Goal: Information Seeking & Learning: Check status

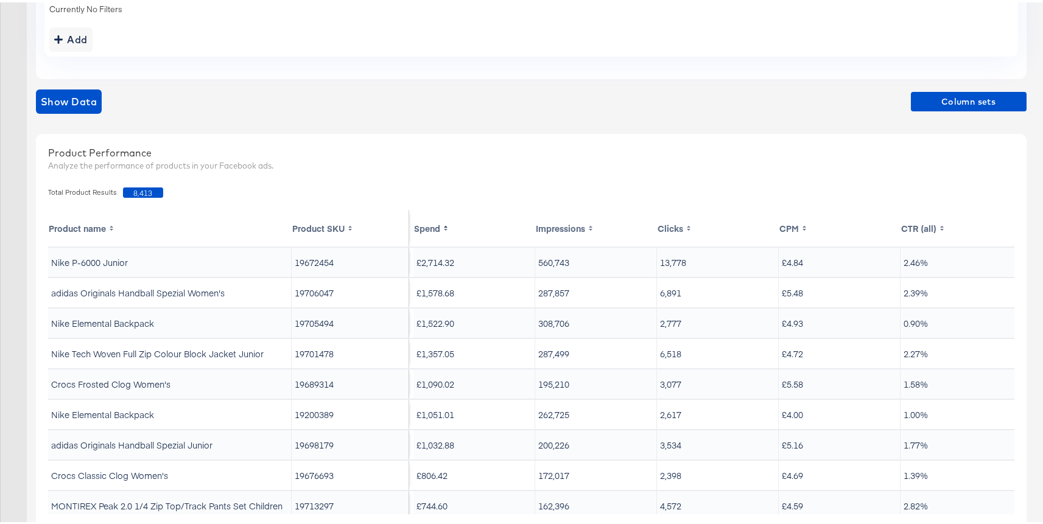
scroll to position [307, 0]
click at [314, 325] on td "19705494" at bounding box center [351, 322] width 118 height 29
copy td "19705494"
click at [309, 354] on td "19701478" at bounding box center [351, 352] width 118 height 29
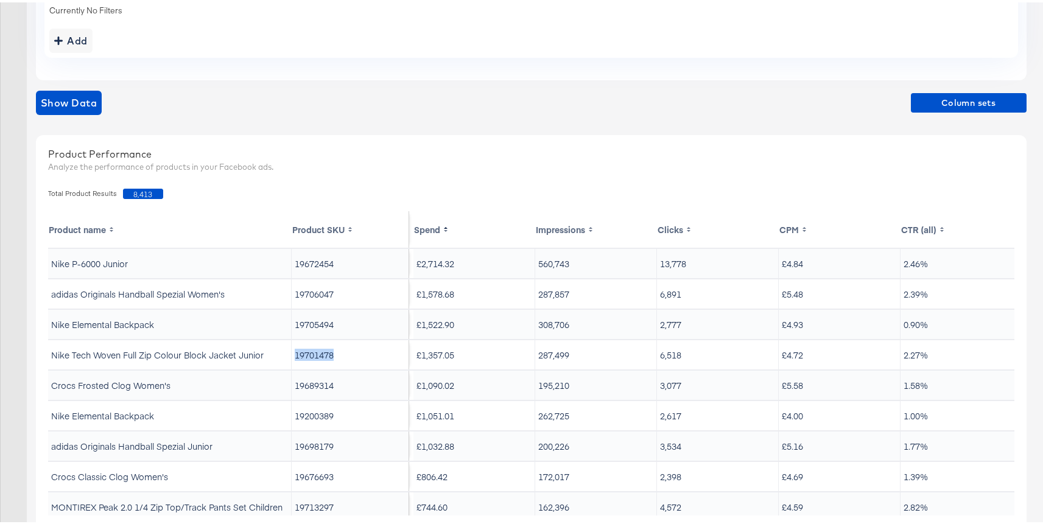
click at [309, 354] on td "19701478" at bounding box center [351, 352] width 118 height 29
copy td "19701478"
click at [315, 388] on td "19689314" at bounding box center [351, 382] width 118 height 29
copy td "19689314"
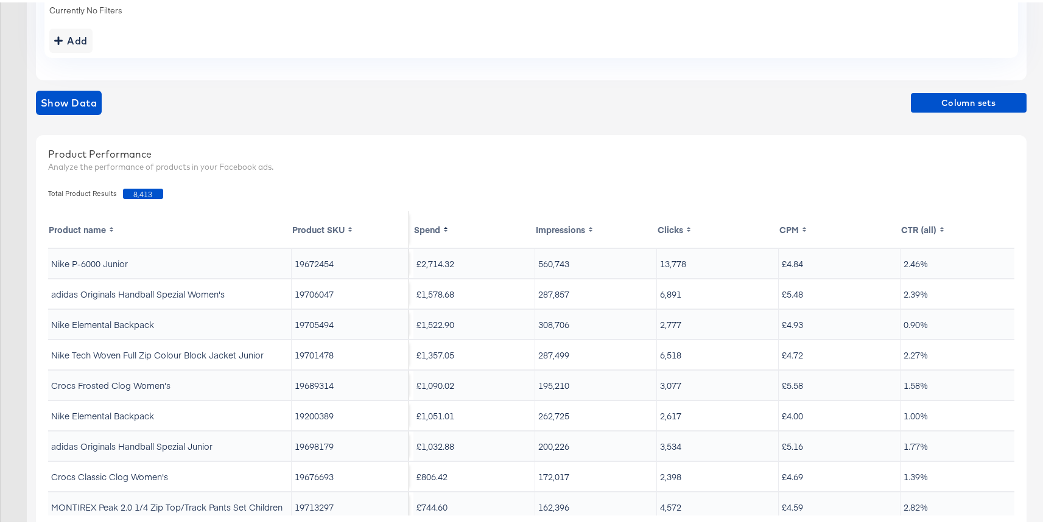
click at [318, 417] on td "19200389" at bounding box center [351, 413] width 118 height 29
copy td "19200389"
click at [302, 441] on td "19698179" at bounding box center [351, 443] width 118 height 29
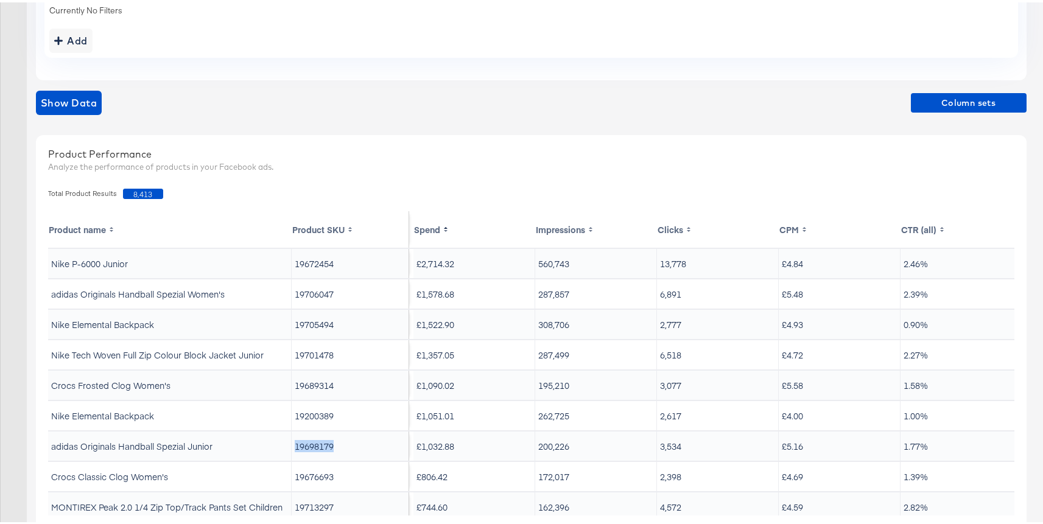
copy td "19698179"
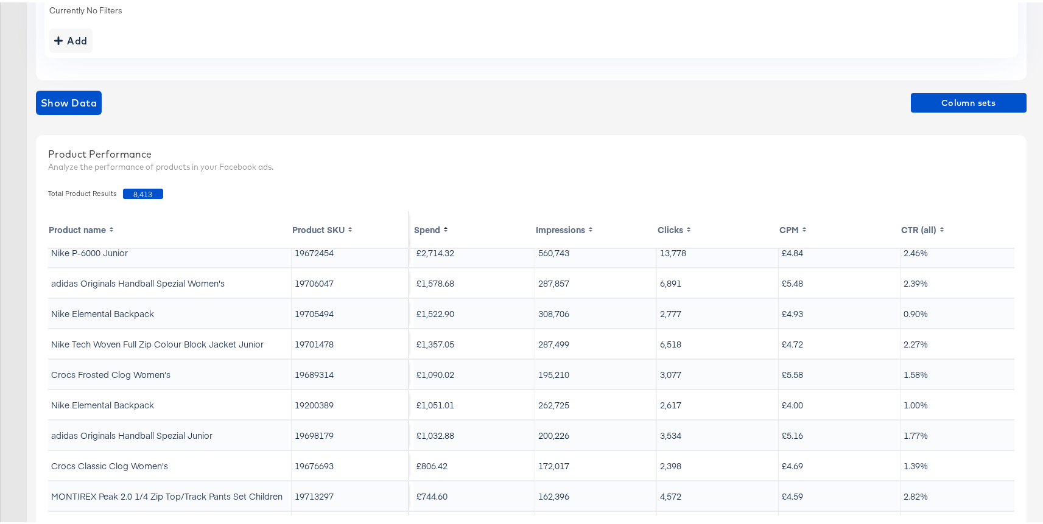
click at [311, 466] on td "19676693" at bounding box center [351, 463] width 118 height 29
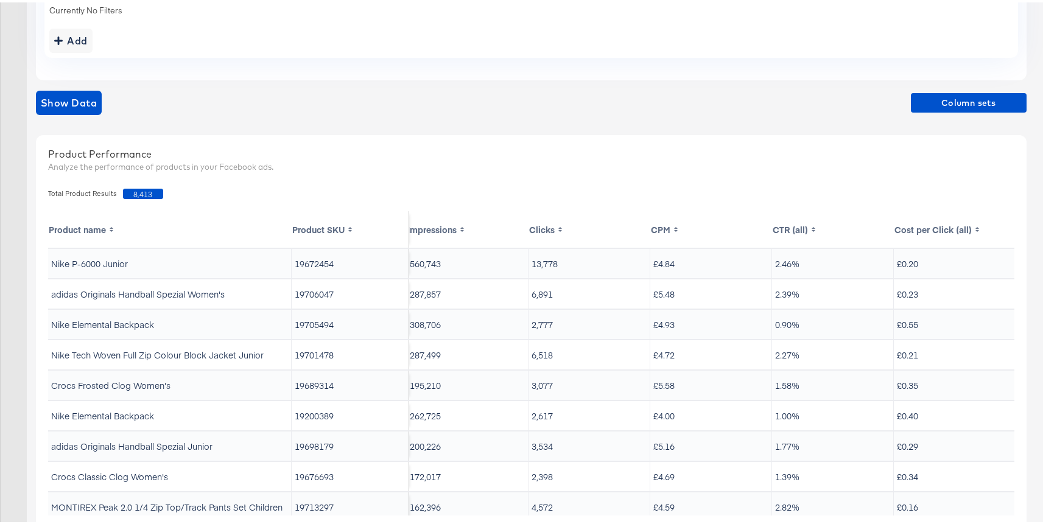
scroll to position [0, 132]
click at [927, 107] on span "Column sets" at bounding box center [969, 100] width 106 height 15
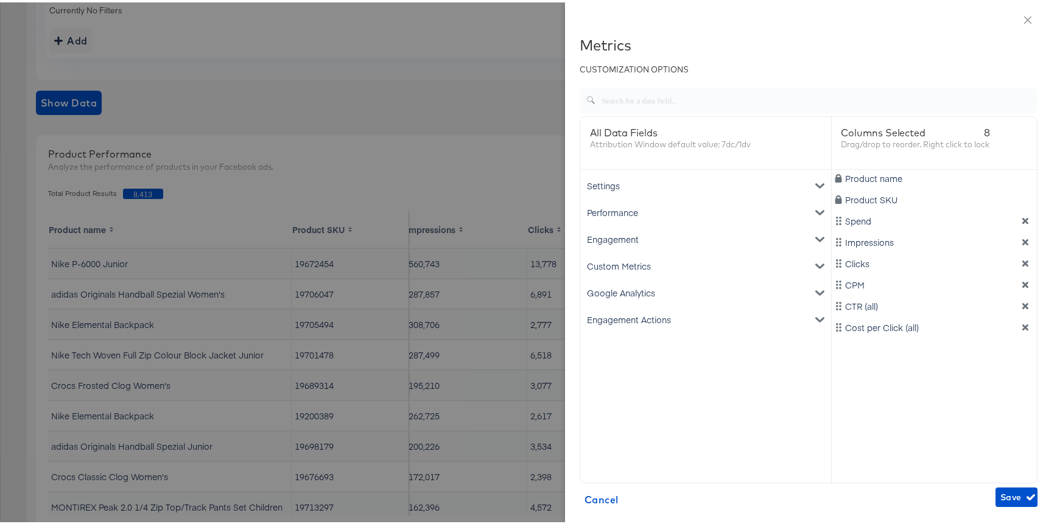
click at [636, 313] on div "Engagement Actions" at bounding box center [706, 317] width 246 height 27
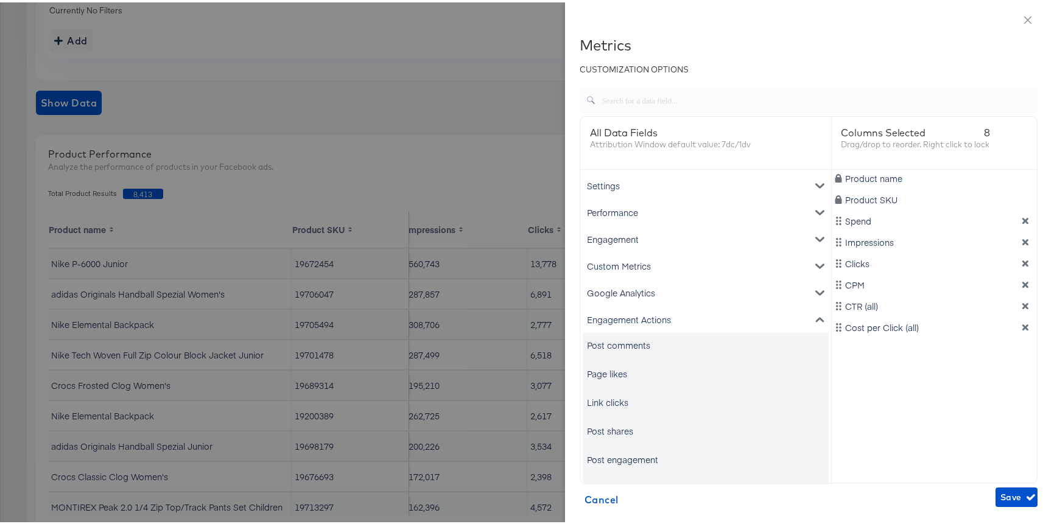
scroll to position [47, 0]
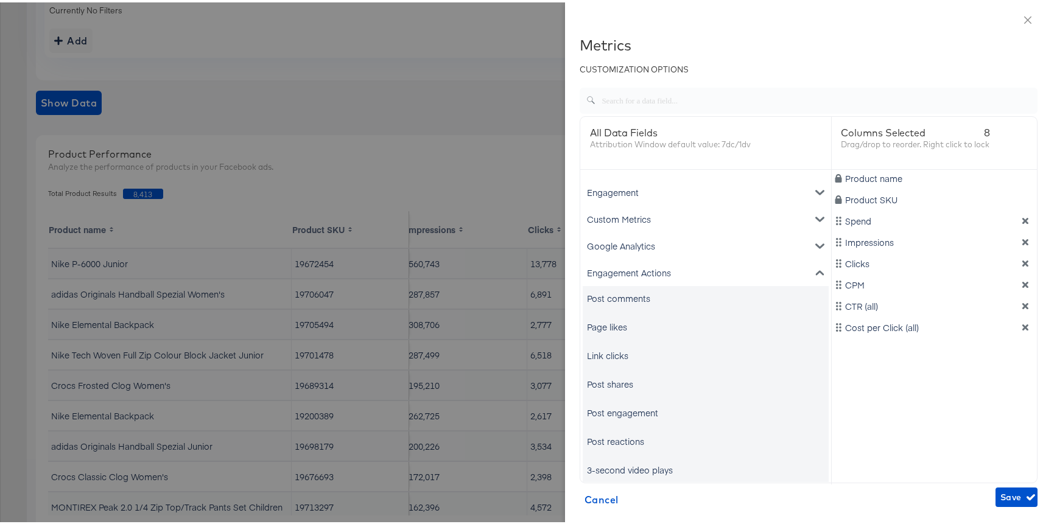
click at [628, 352] on div "Link clicks" at bounding box center [706, 353] width 246 height 24
click at [610, 357] on div "Link clicks" at bounding box center [607, 353] width 41 height 12
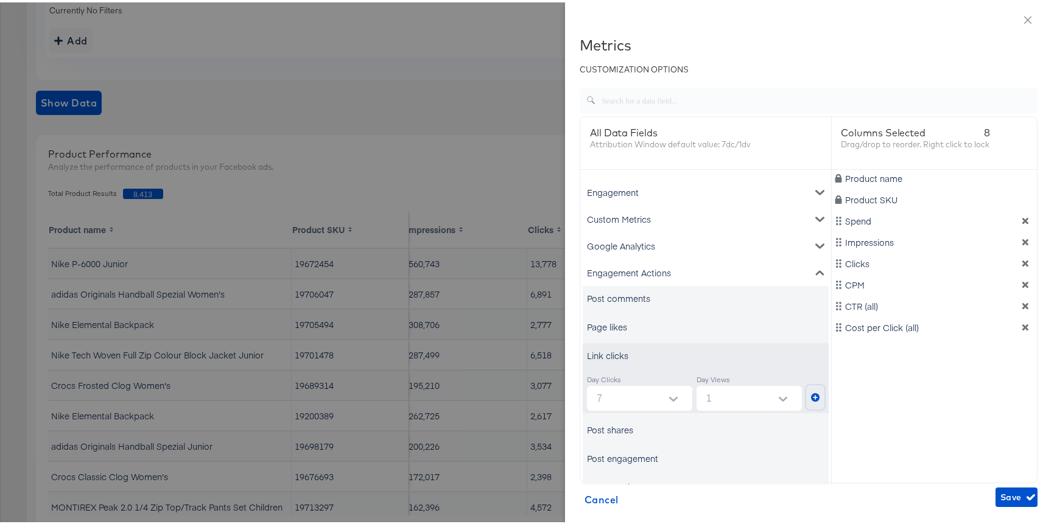
click at [806, 397] on button "metrics-list" at bounding box center [815, 395] width 18 height 24
click at [627, 265] on div "Engagement Actions" at bounding box center [706, 270] width 246 height 27
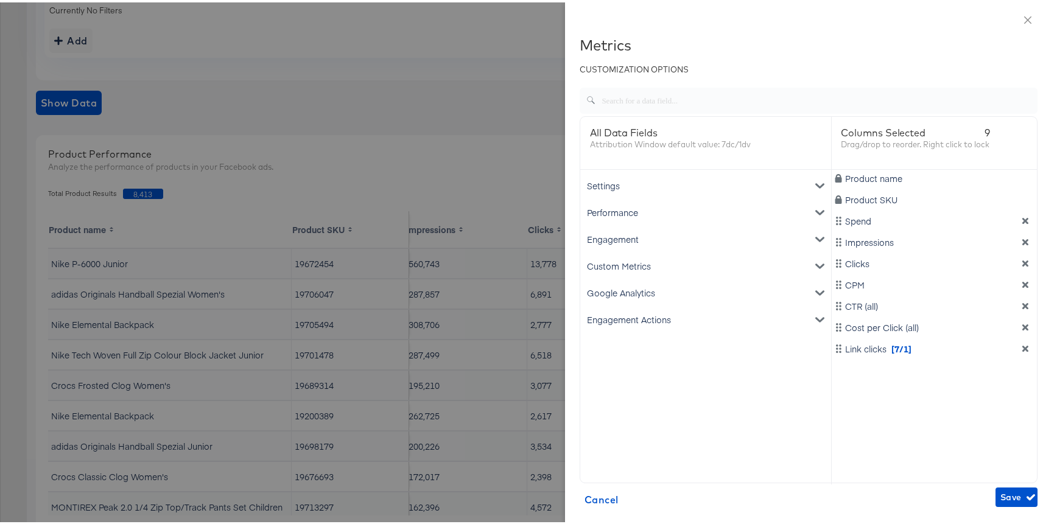
click at [616, 235] on div "Engagement" at bounding box center [706, 236] width 246 height 27
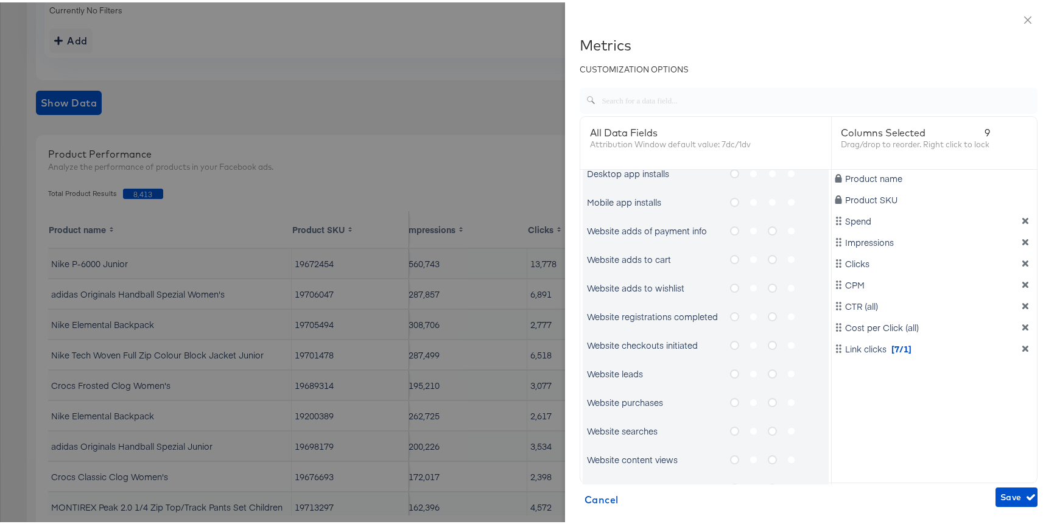
scroll to position [693, 0]
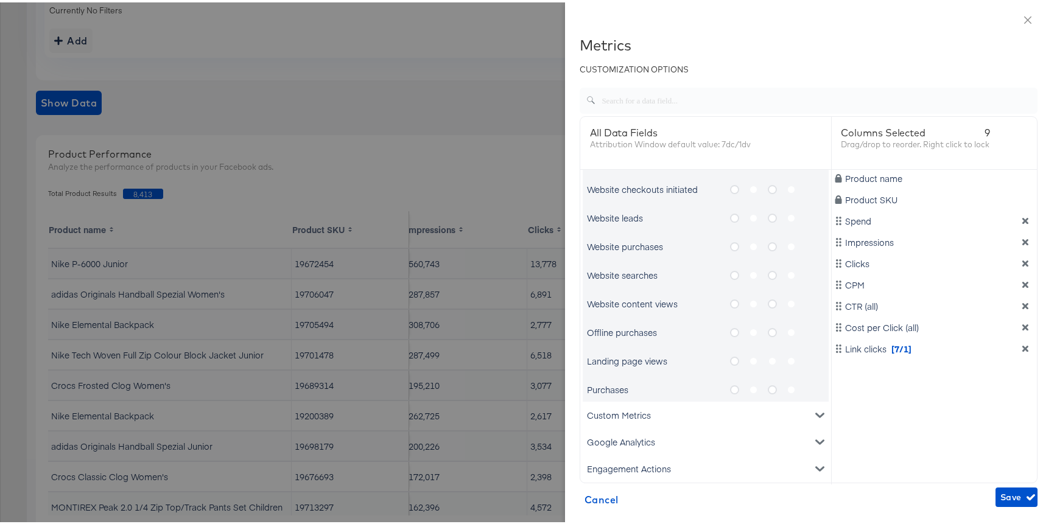
click at [718, 384] on div "Purchases" at bounding box center [696, 387] width 219 height 15
click at [730, 390] on icon "metrics-list" at bounding box center [734, 387] width 9 height 9
click at [0, 0] on input "metrics-list" at bounding box center [0, 0] width 0 height 0
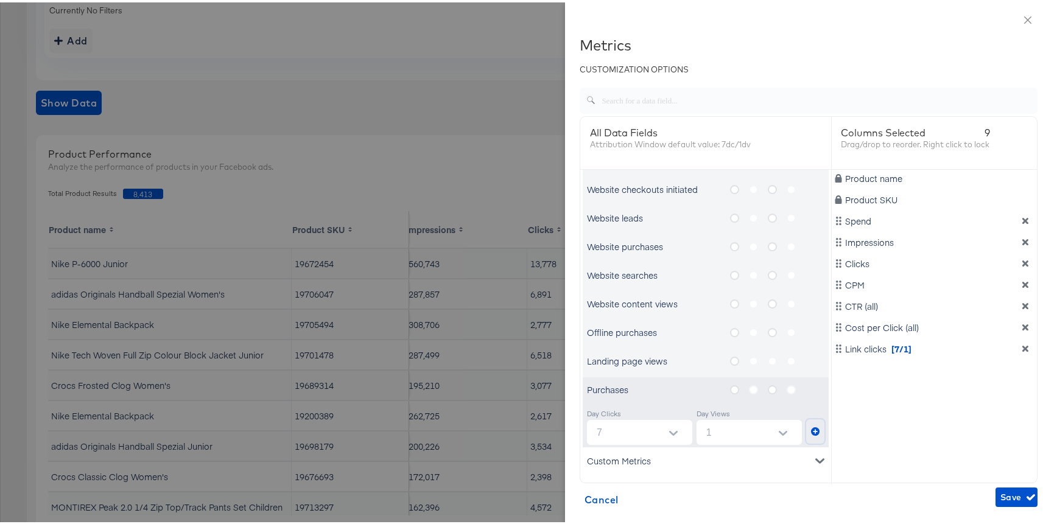
click at [811, 427] on icon "metrics-list" at bounding box center [815, 429] width 9 height 9
click at [1000, 500] on span "Save" at bounding box center [1016, 495] width 32 height 15
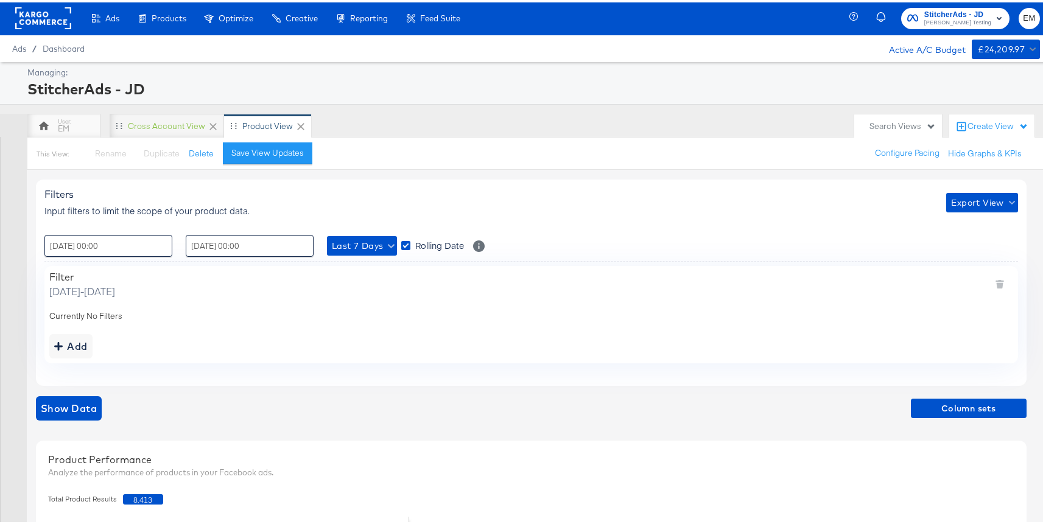
scroll to position [2, 0]
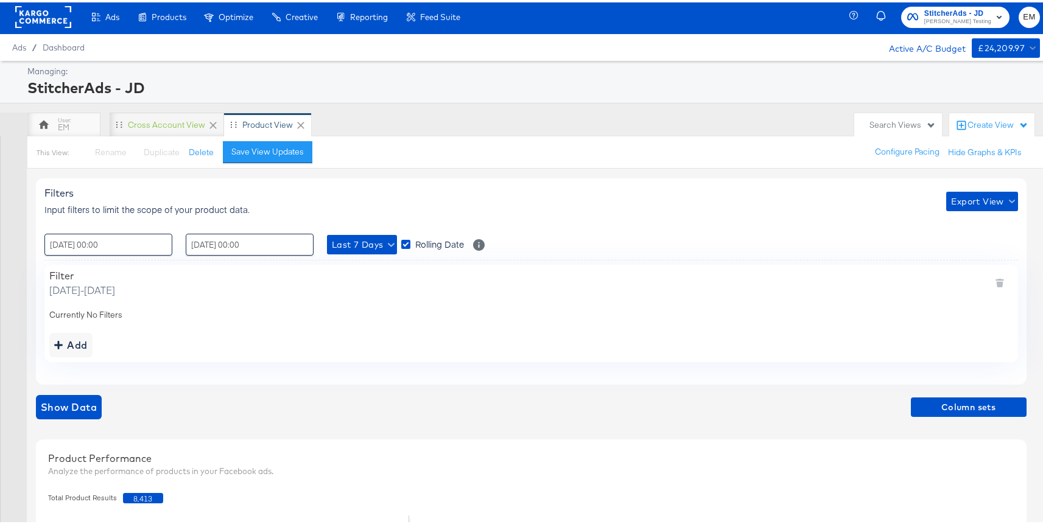
click at [46, 22] on rect at bounding box center [43, 15] width 56 height 22
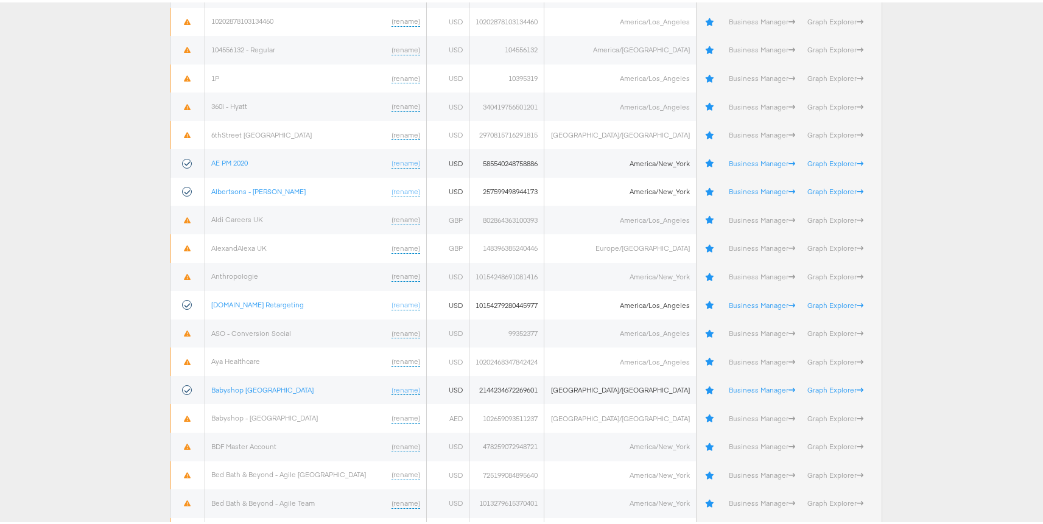
scroll to position [333, 0]
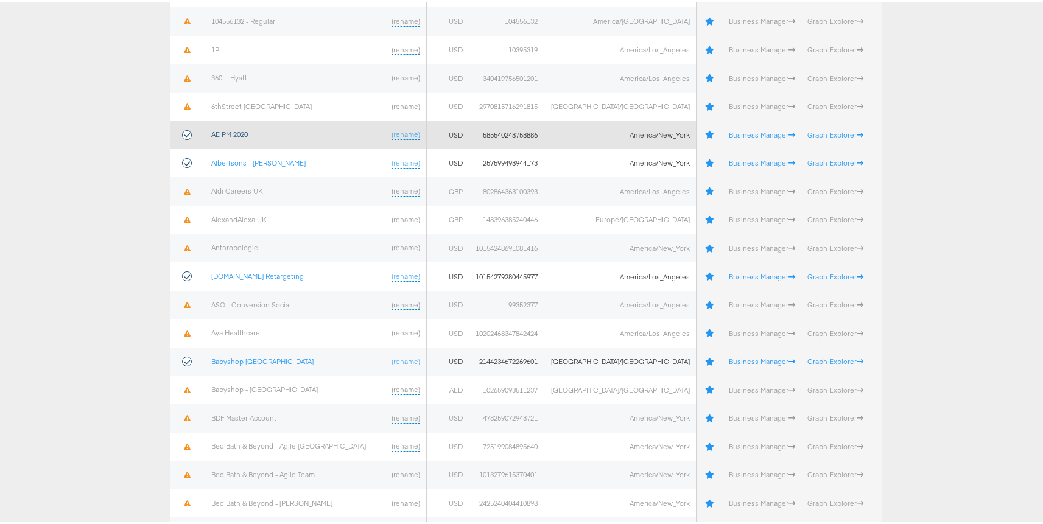
click at [246, 132] on link "AE PM 2020" at bounding box center [229, 131] width 37 height 9
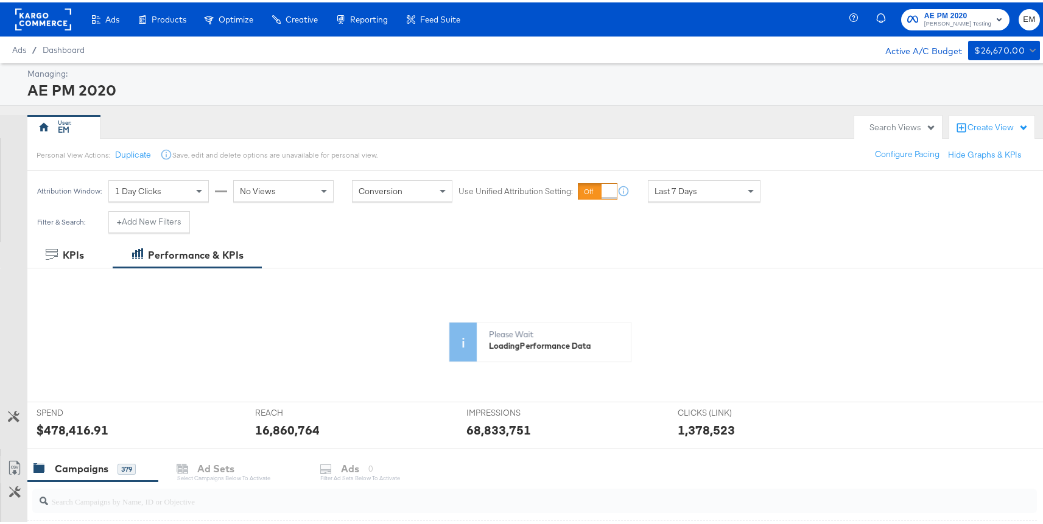
click at [898, 124] on div "Search Views" at bounding box center [903, 125] width 66 height 12
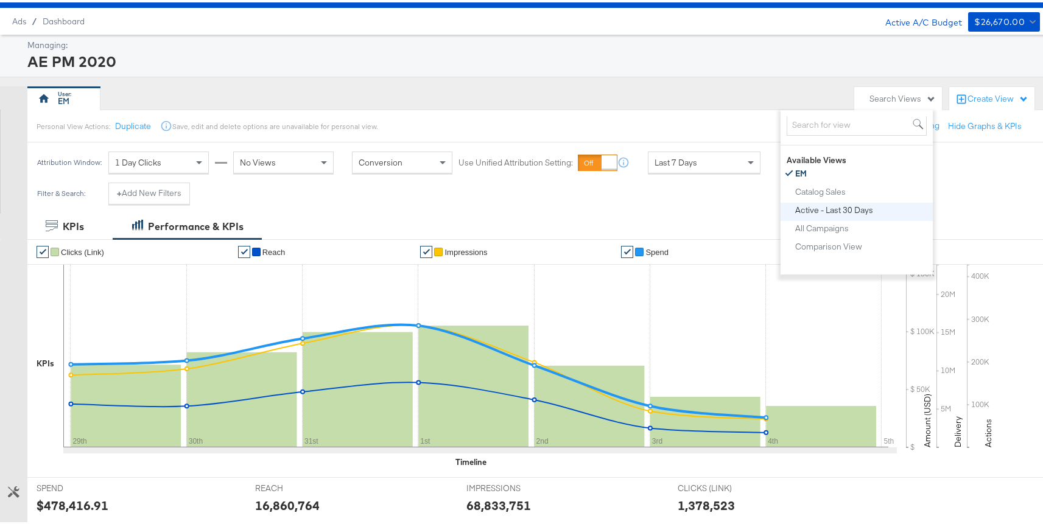
scroll to position [31, 0]
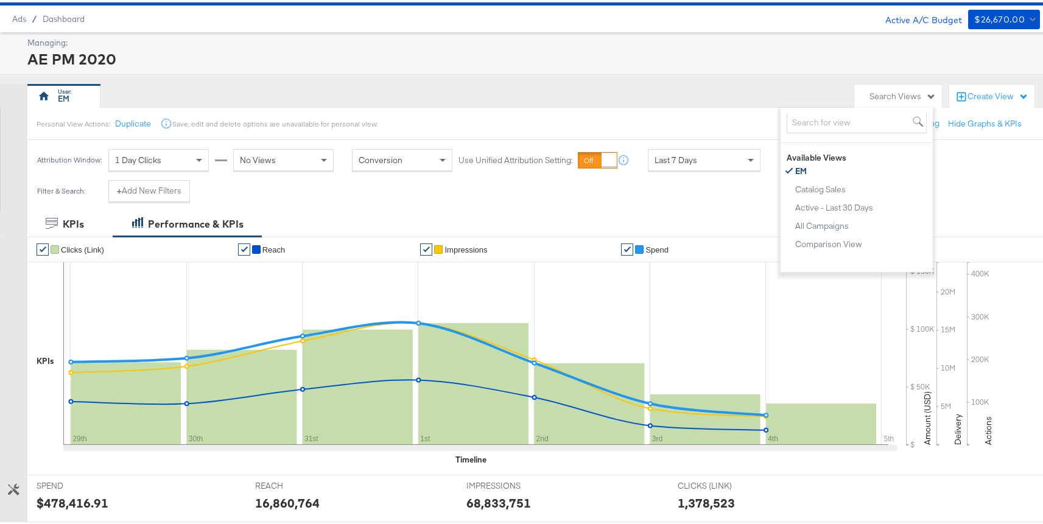
click at [717, 85] on div "EM" at bounding box center [437, 94] width 821 height 24
click at [870, 92] on div "Search Views" at bounding box center [903, 94] width 66 height 12
click at [729, 102] on div "EM" at bounding box center [437, 94] width 821 height 24
click at [971, 93] on div "Create View" at bounding box center [998, 94] width 61 height 12
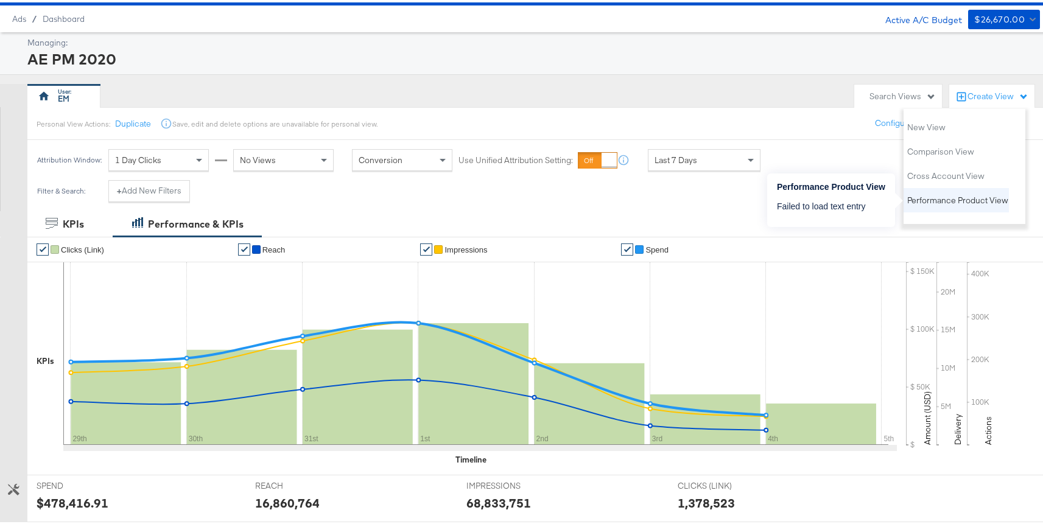
click at [929, 196] on span "Performance Product View" at bounding box center [957, 198] width 101 height 12
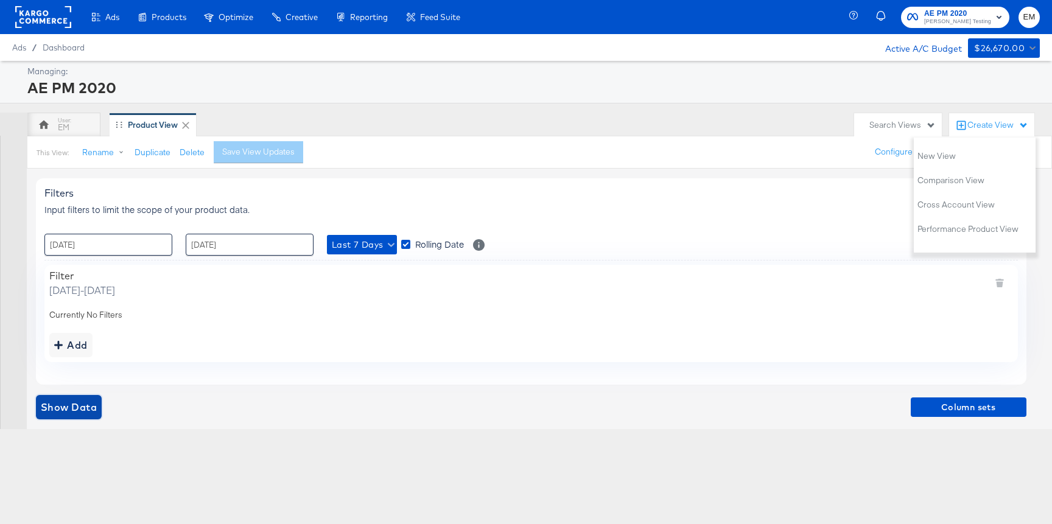
click at [87, 403] on span "Show Data" at bounding box center [69, 407] width 56 height 17
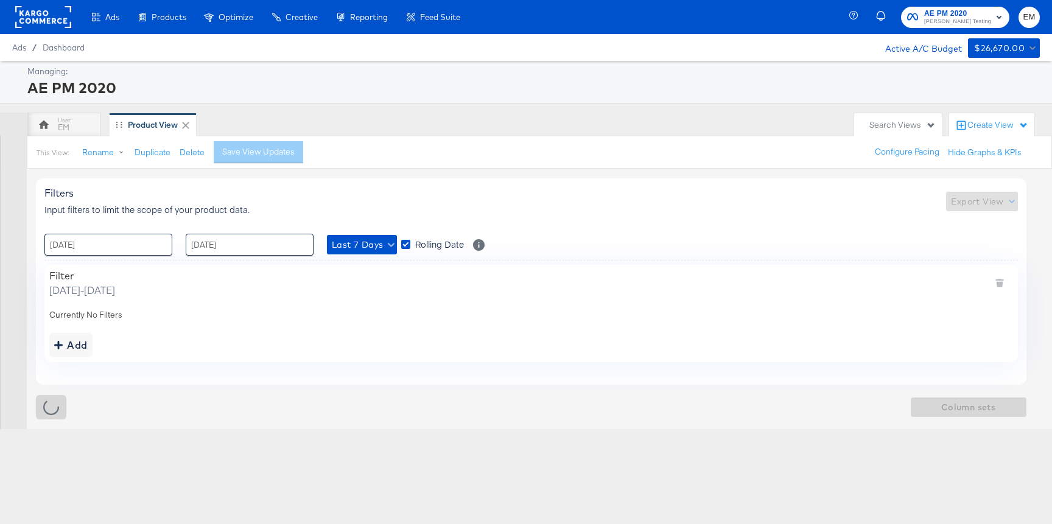
click at [322, 340] on div "Add" at bounding box center [531, 345] width 964 height 24
click at [75, 402] on span "Show Data" at bounding box center [69, 407] width 56 height 17
click at [59, 16] on rect at bounding box center [43, 17] width 56 height 22
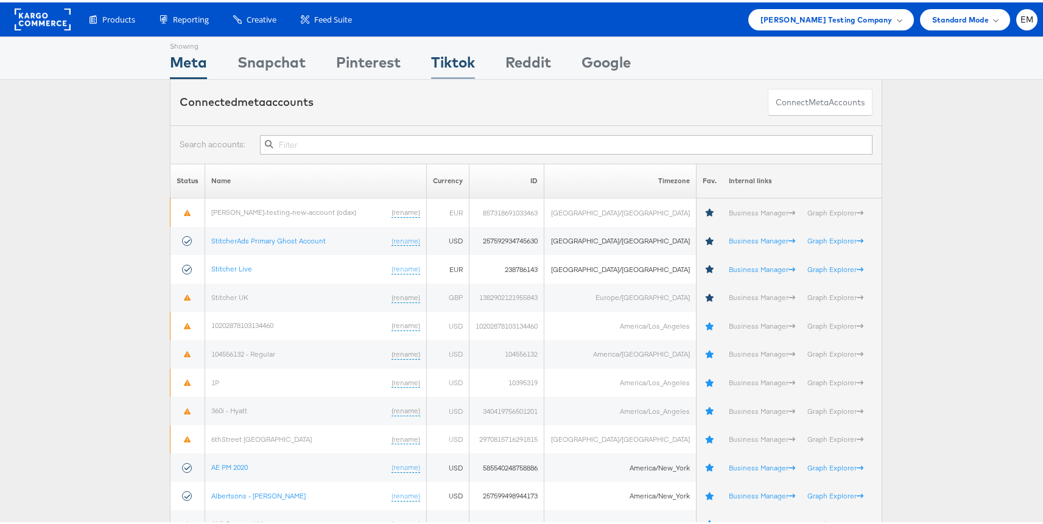
scroll to position [3493, 0]
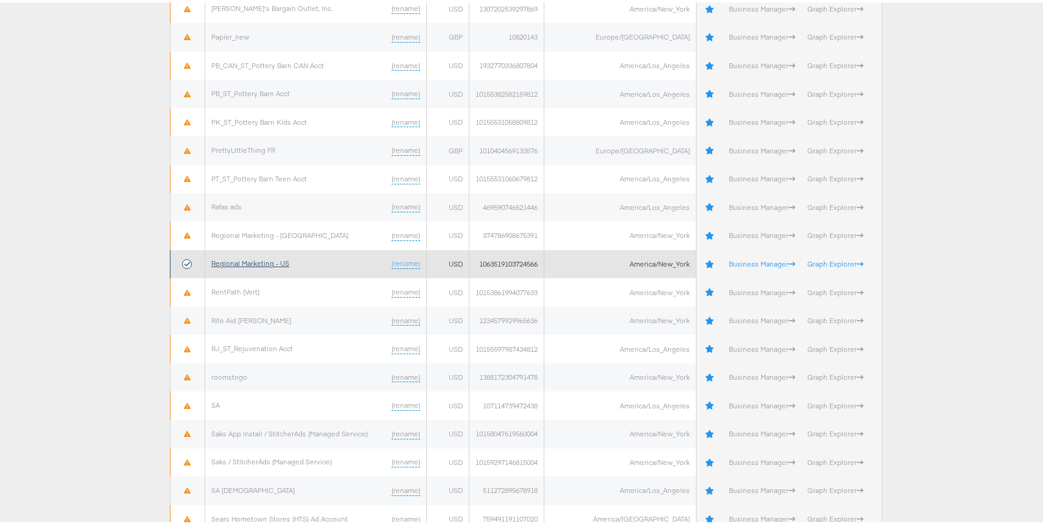
click at [253, 261] on link "Regional Marketing - US" at bounding box center [250, 260] width 78 height 9
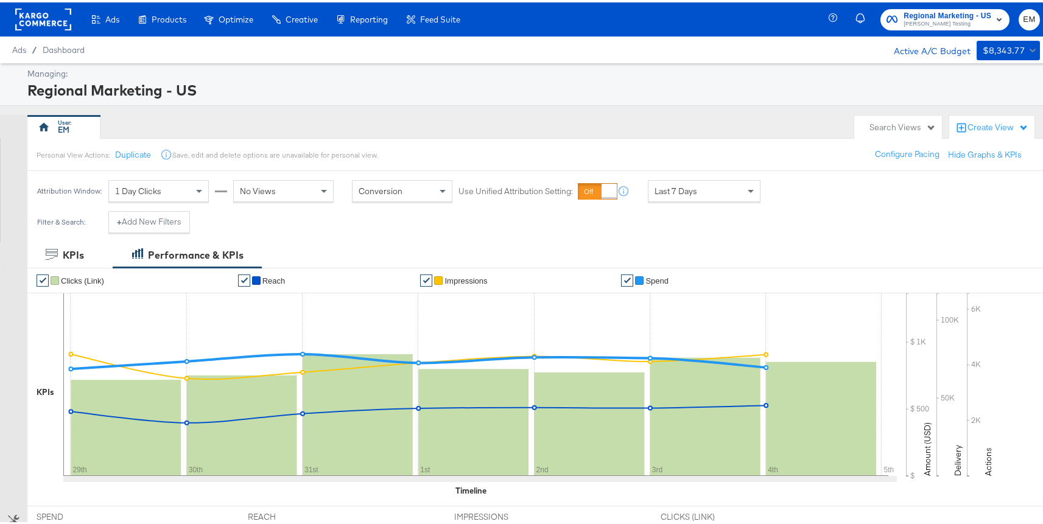
click at [874, 128] on div "Search Views" at bounding box center [903, 125] width 66 height 12
click at [754, 144] on div "Personal View Actions: Duplicate Save, edit and delete options are unavailable …" at bounding box center [539, 152] width 1025 height 33
click at [968, 124] on div "Create View" at bounding box center [998, 125] width 61 height 12
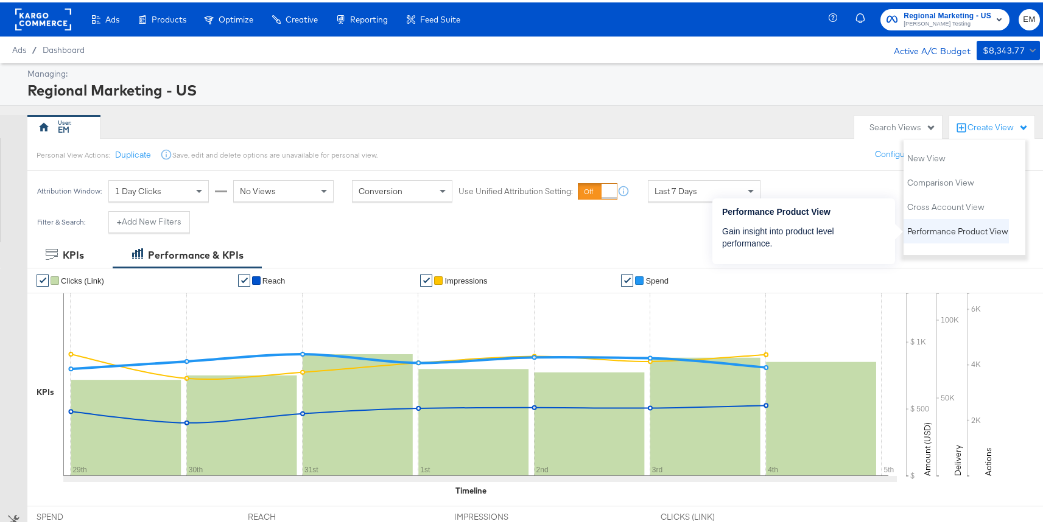
click at [924, 230] on span "Performance Product View" at bounding box center [957, 229] width 101 height 12
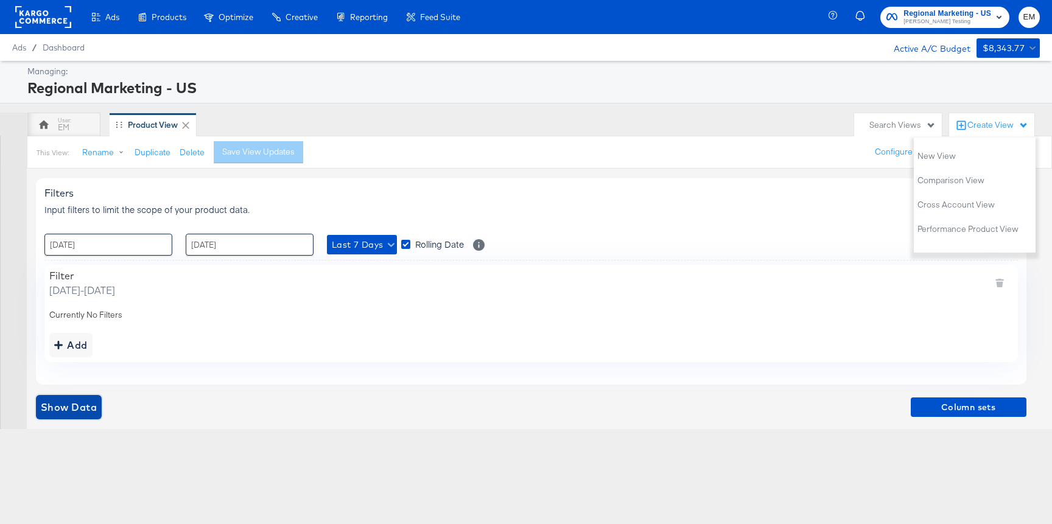
click at [88, 406] on span "Show Data" at bounding box center [69, 407] width 56 height 17
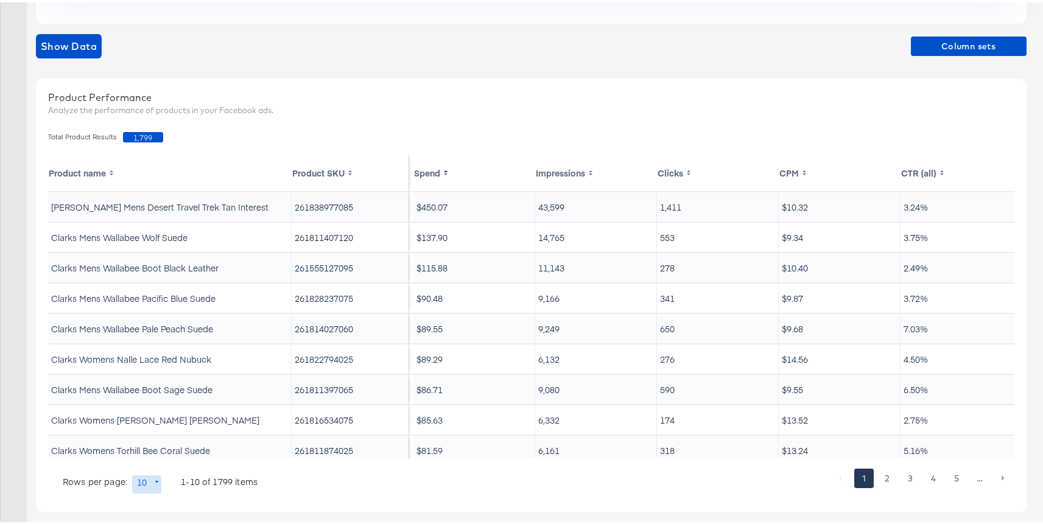
scroll to position [359, 0]
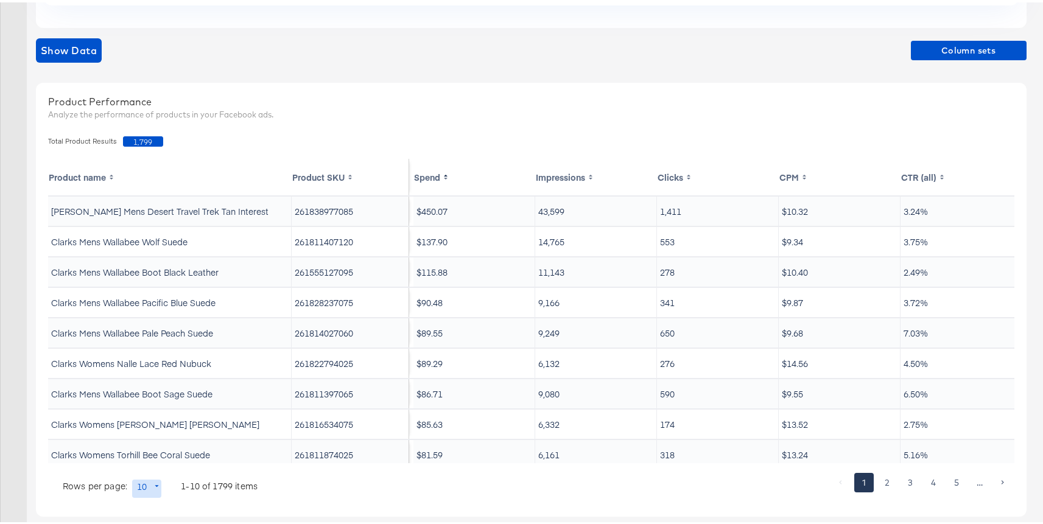
click at [935, 70] on div "Filters Input filters to limit the scope of your product data. Export View : [D…" at bounding box center [536, 173] width 1000 height 729
click at [949, 44] on span "Column sets" at bounding box center [969, 48] width 106 height 15
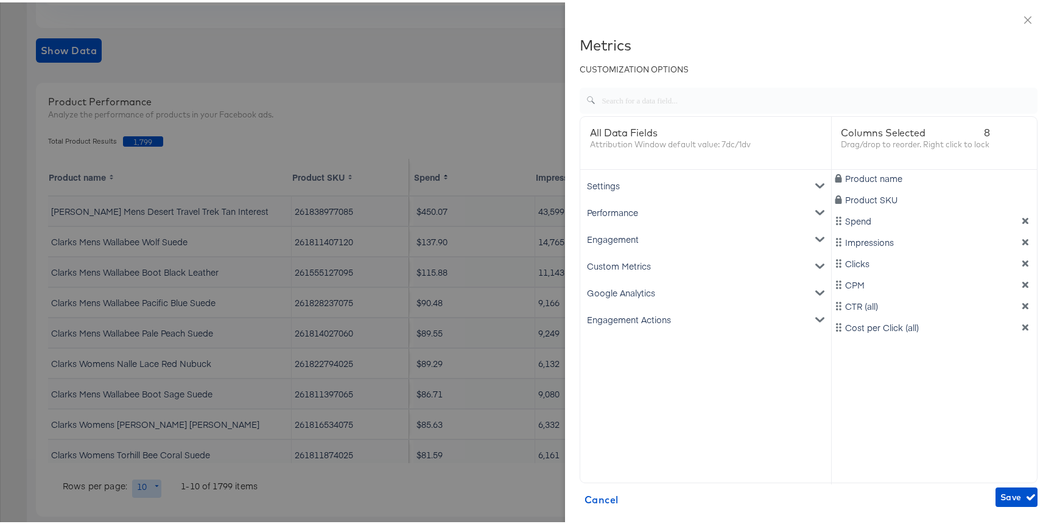
click at [650, 292] on div "Google Analytics" at bounding box center [706, 290] width 246 height 27
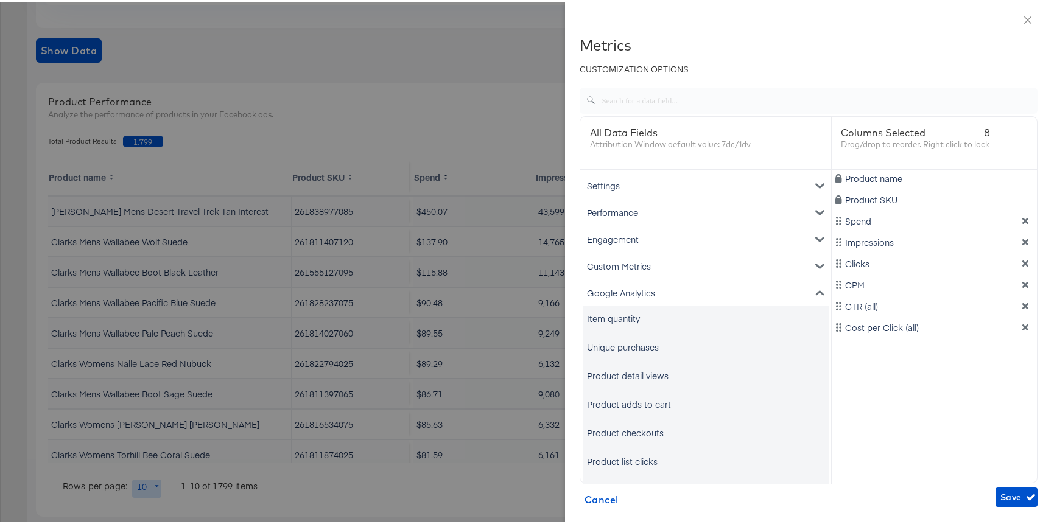
click at [624, 314] on div "Item quantity" at bounding box center [613, 316] width 53 height 12
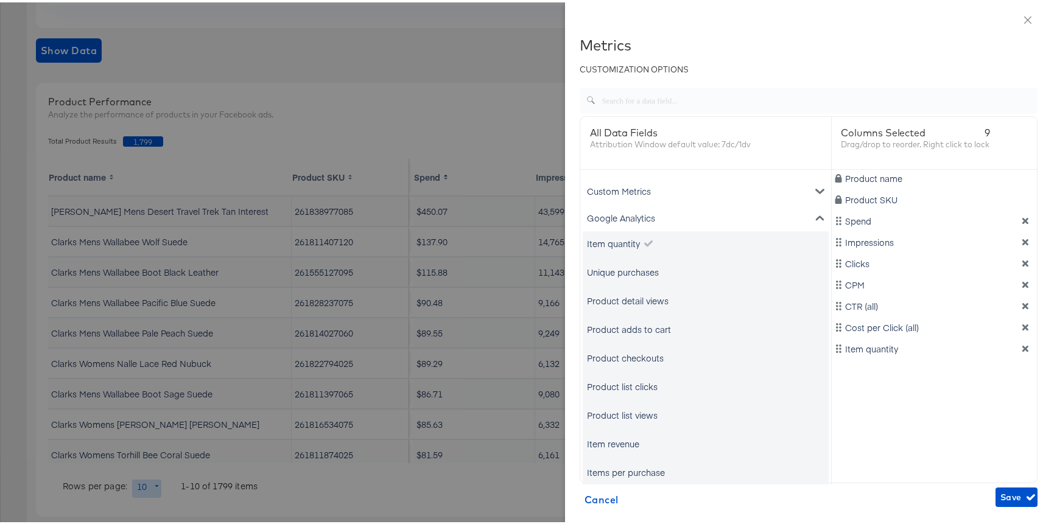
scroll to position [97, 0]
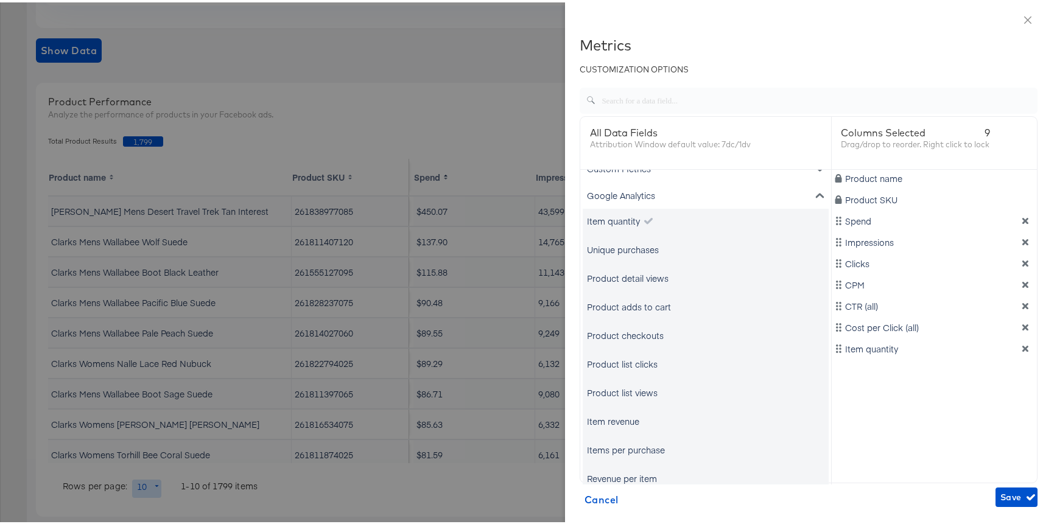
click at [613, 424] on div "Item revenue" at bounding box center [613, 419] width 52 height 12
click at [1000, 501] on span "Save" at bounding box center [1016, 495] width 32 height 15
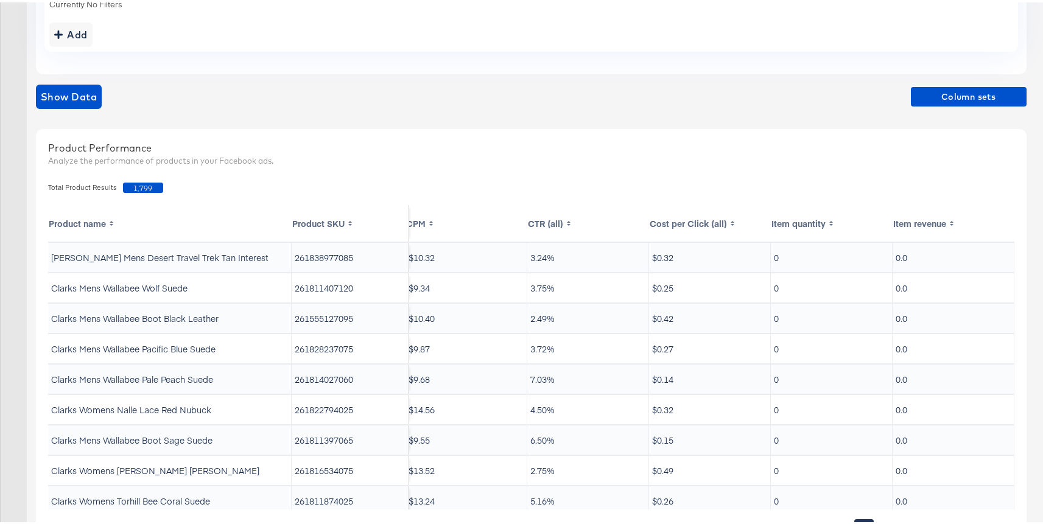
scroll to position [245, 0]
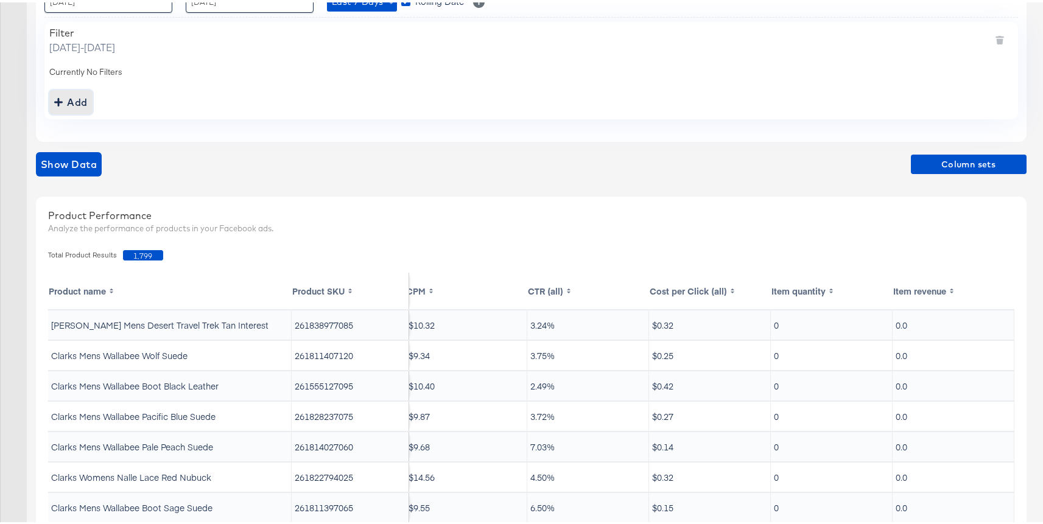
click at [76, 104] on div "Add" at bounding box center [70, 99] width 33 height 17
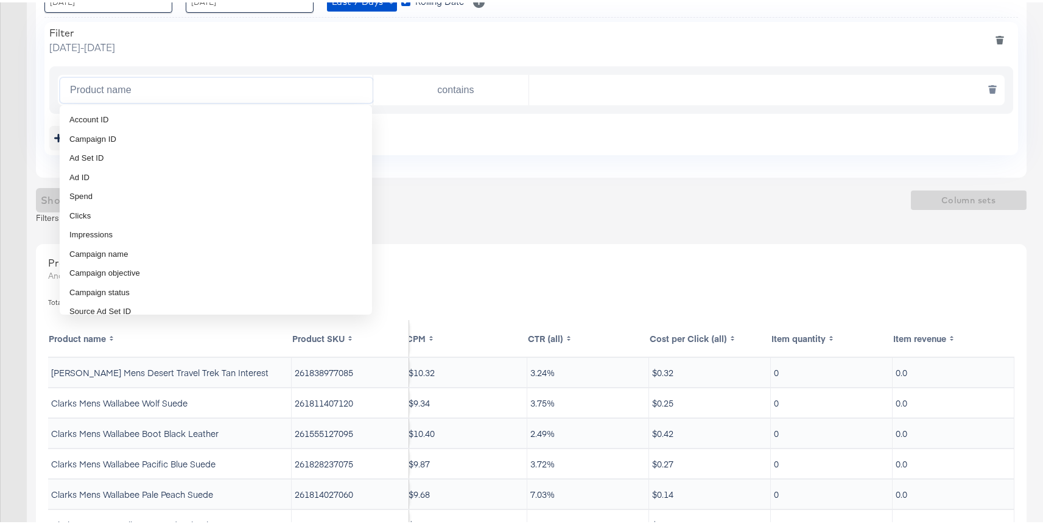
click at [154, 99] on input "Product name" at bounding box center [219, 88] width 308 height 25
click at [116, 168] on li "Ad ID" at bounding box center [216, 175] width 312 height 19
type input "Ad ID"
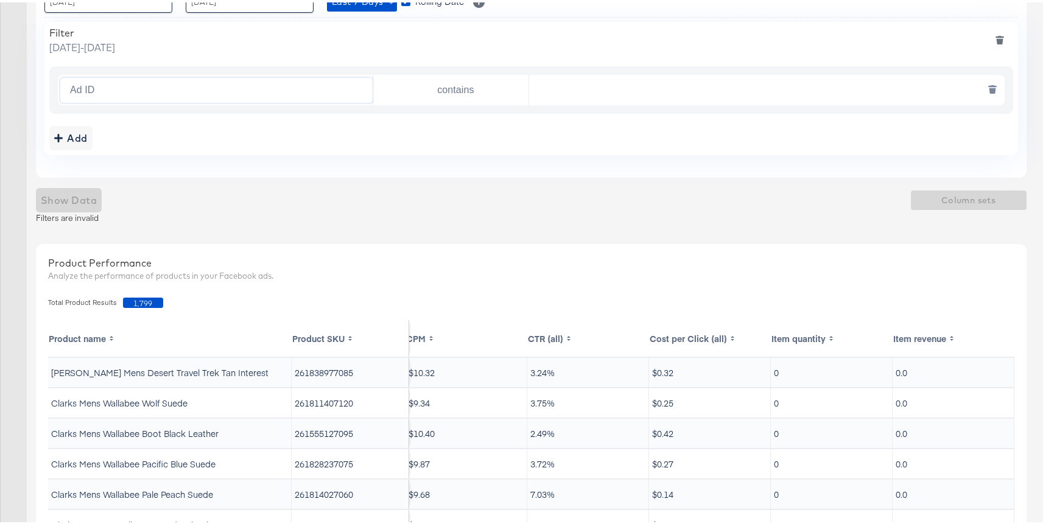
click at [417, 89] on input "contains" at bounding box center [453, 88] width 151 height 25
click at [414, 123] on li "is" at bounding box center [451, 117] width 156 height 19
type input "is"
click at [570, 100] on div "Ad ID is" at bounding box center [531, 87] width 947 height 30
click at [582, 94] on input "text" at bounding box center [763, 88] width 469 height 25
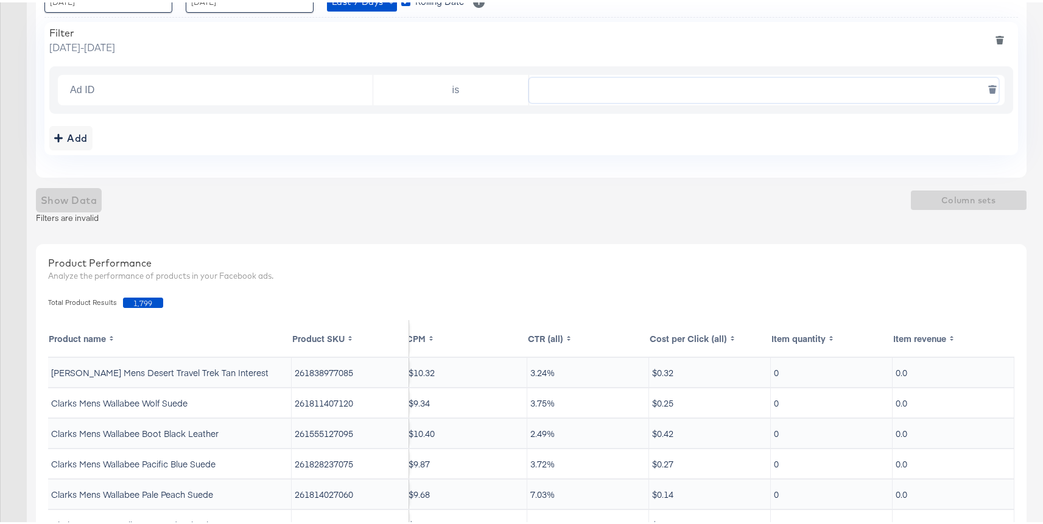
paste input "120227160958170515"
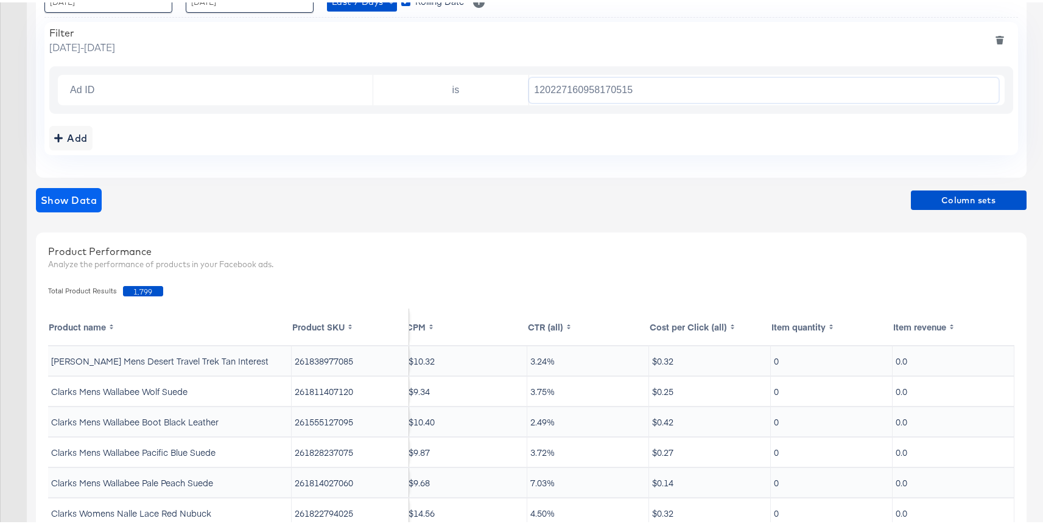
type input "120227160958170515"
click at [85, 198] on span "Show Data" at bounding box center [69, 197] width 56 height 17
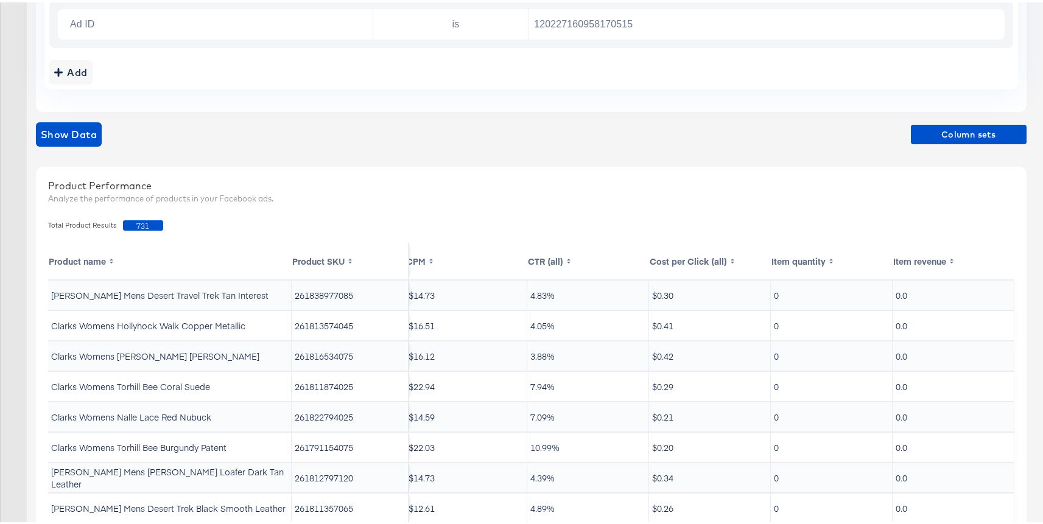
scroll to position [314, 0]
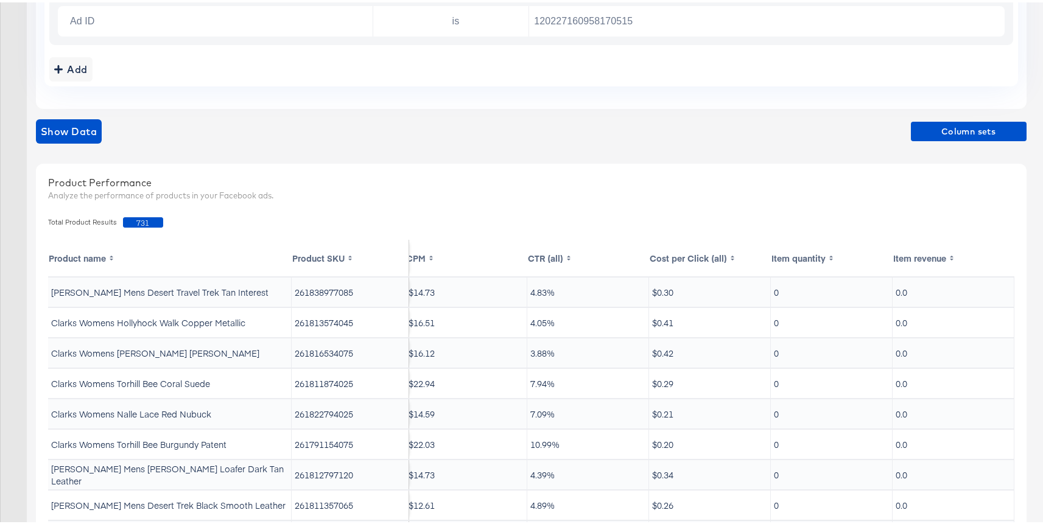
click at [771, 261] on th "Item quantity" at bounding box center [832, 255] width 122 height 37
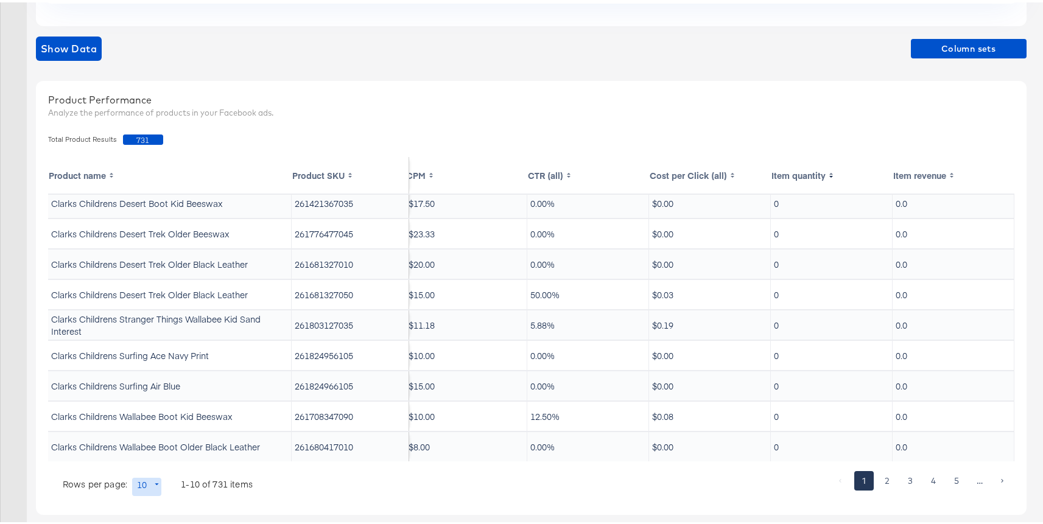
scroll to position [0, 382]
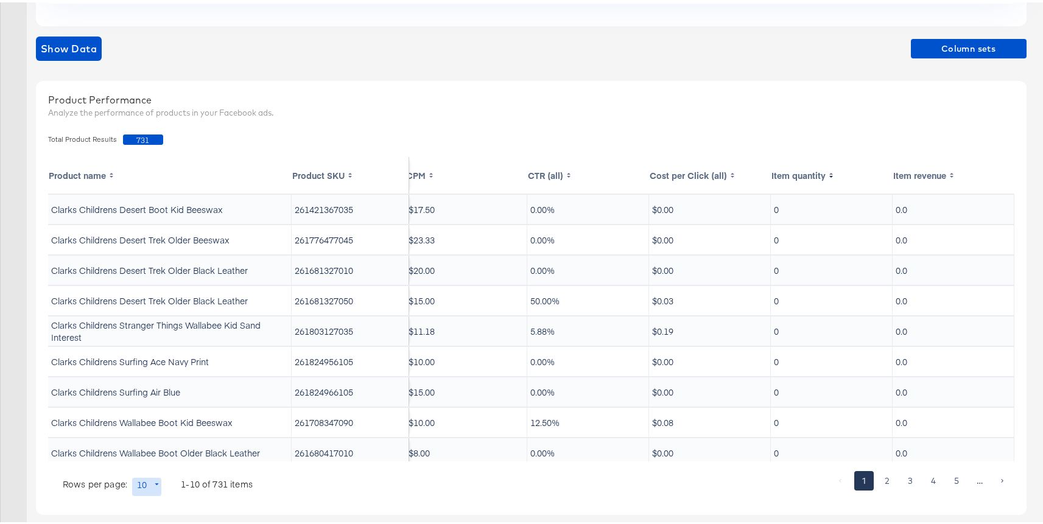
click at [808, 178] on th "Item quantity" at bounding box center [832, 173] width 122 height 37
click at [903, 174] on th "Item revenue" at bounding box center [954, 173] width 122 height 37
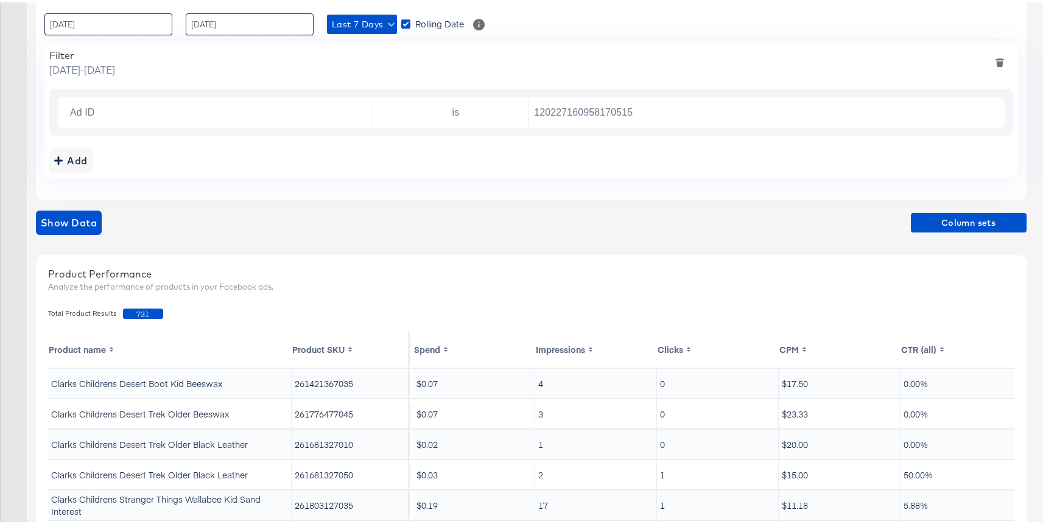
scroll to position [105, 0]
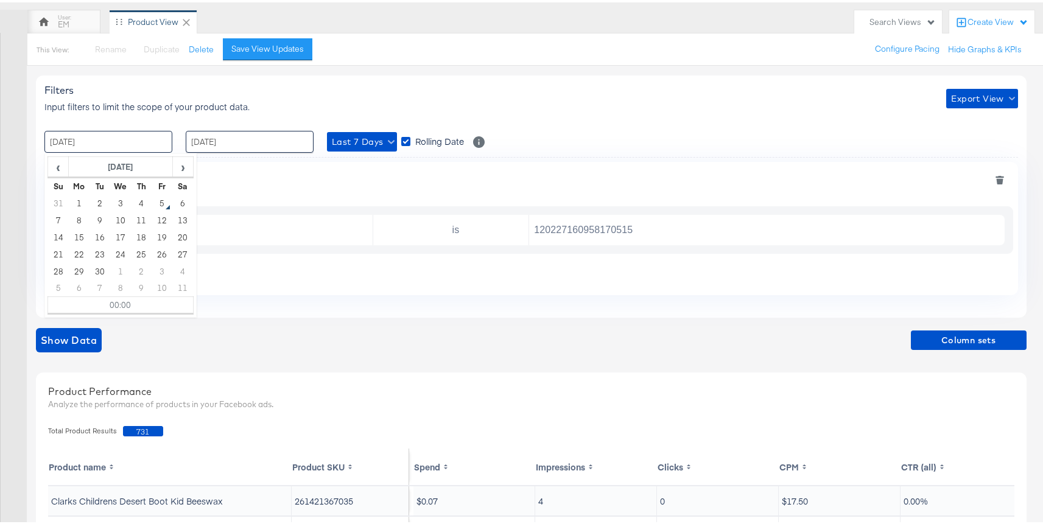
click at [147, 143] on input "[DATE]" at bounding box center [108, 139] width 128 height 22
click at [115, 164] on th "[DATE]" at bounding box center [121, 165] width 104 height 21
click at [62, 164] on th "2025" at bounding box center [120, 165] width 121 height 21
click at [100, 219] on td "2024" at bounding box center [102, 221] width 37 height 30
click at [73, 226] on td "May" at bounding box center [65, 221] width 37 height 30
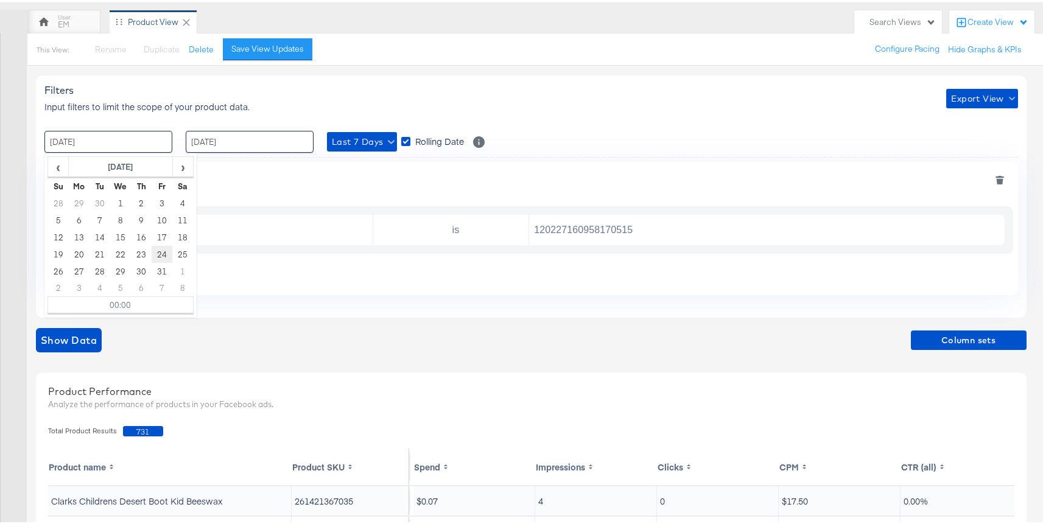
click at [160, 251] on td "24" at bounding box center [162, 252] width 21 height 17
type input "[DATE] 00:00"
click at [228, 142] on input "[DATE]" at bounding box center [250, 139] width 128 height 22
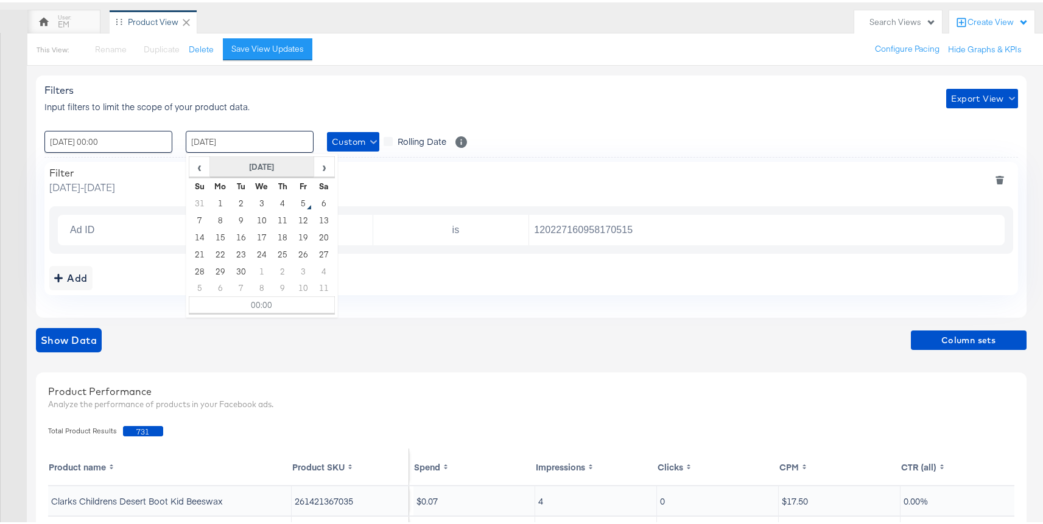
click at [233, 166] on th "[DATE]" at bounding box center [262, 165] width 104 height 21
click at [202, 163] on th "2025" at bounding box center [261, 165] width 121 height 21
click at [236, 224] on td "2024" at bounding box center [243, 221] width 37 height 30
click at [213, 221] on td "May" at bounding box center [207, 221] width 37 height 30
click at [203, 267] on td "26" at bounding box center [199, 269] width 21 height 17
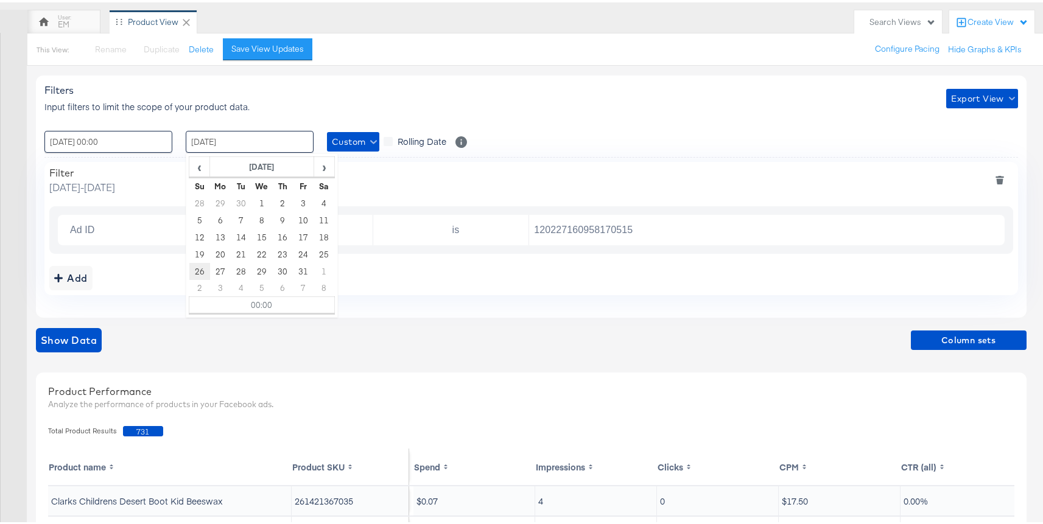
type input "[DATE] 00:00"
click at [367, 127] on div "Filters Input filters to limit the scope of your product data. Export View : [D…" at bounding box center [531, 194] width 991 height 242
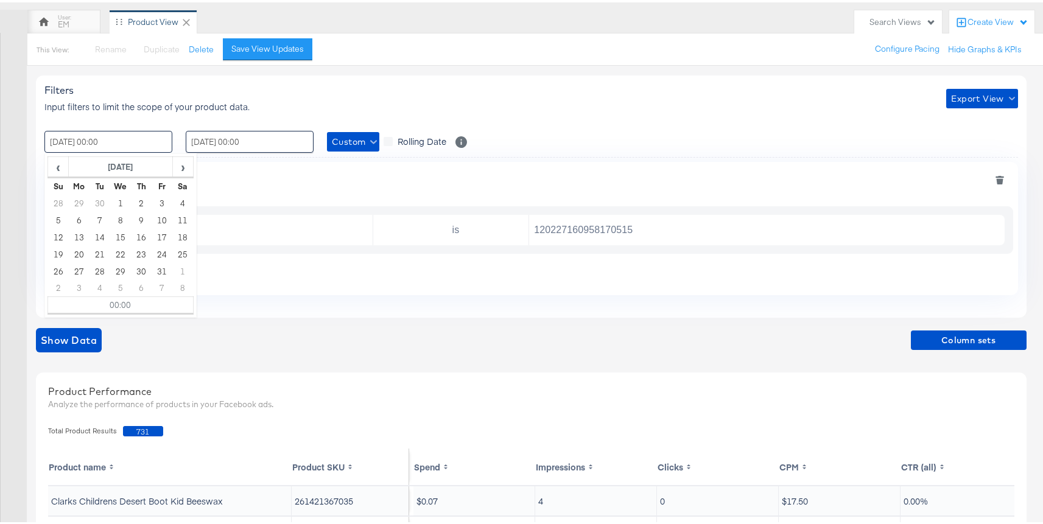
click at [80, 138] on input "[DATE] 00:00" at bounding box center [108, 139] width 128 height 22
click at [137, 250] on td "23" at bounding box center [141, 252] width 21 height 17
type input "[DATE] 00:00"
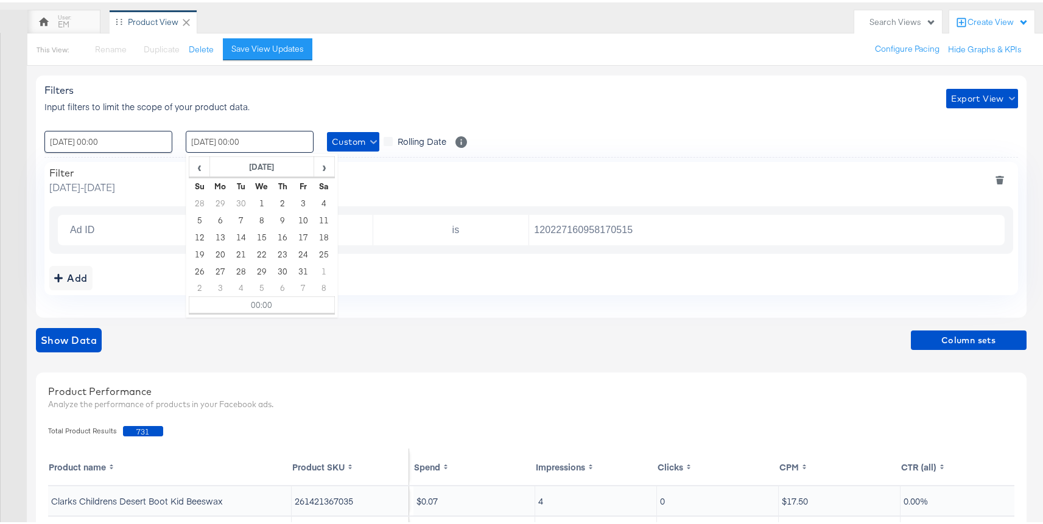
click at [229, 139] on input "[DATE] 00:00" at bounding box center [250, 139] width 128 height 22
click at [325, 251] on td "25" at bounding box center [324, 252] width 21 height 17
type input "[DATE] 00:00"
click at [426, 105] on div "Filters Input filters to limit the scope of your product data. Export View" at bounding box center [531, 96] width 974 height 29
click at [595, 233] on input "120227160958170515" at bounding box center [763, 228] width 469 height 25
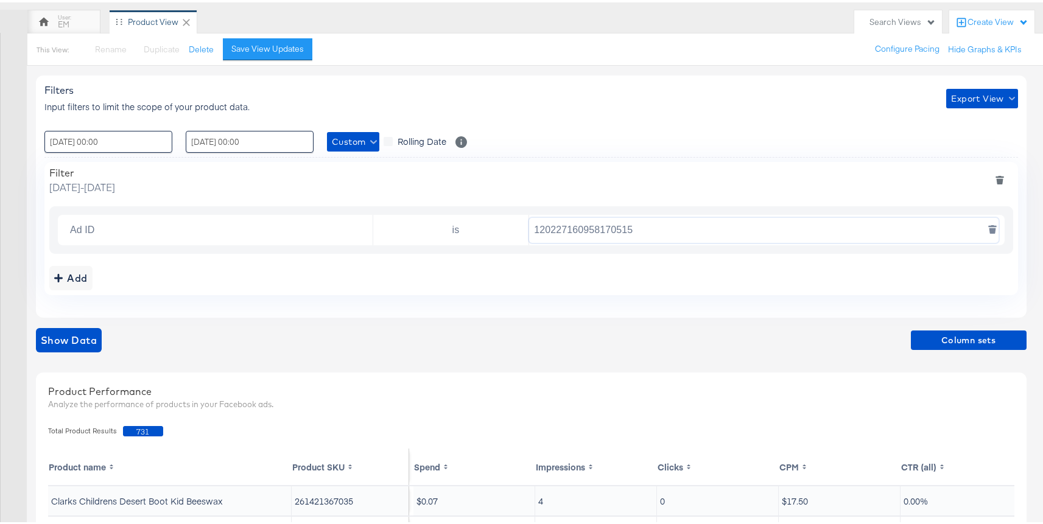
click at [595, 233] on input "120227160958170515" at bounding box center [763, 228] width 469 height 25
paste input "0730915991"
type input "120207309159910515"
click at [88, 334] on span "Show Data" at bounding box center [69, 337] width 56 height 17
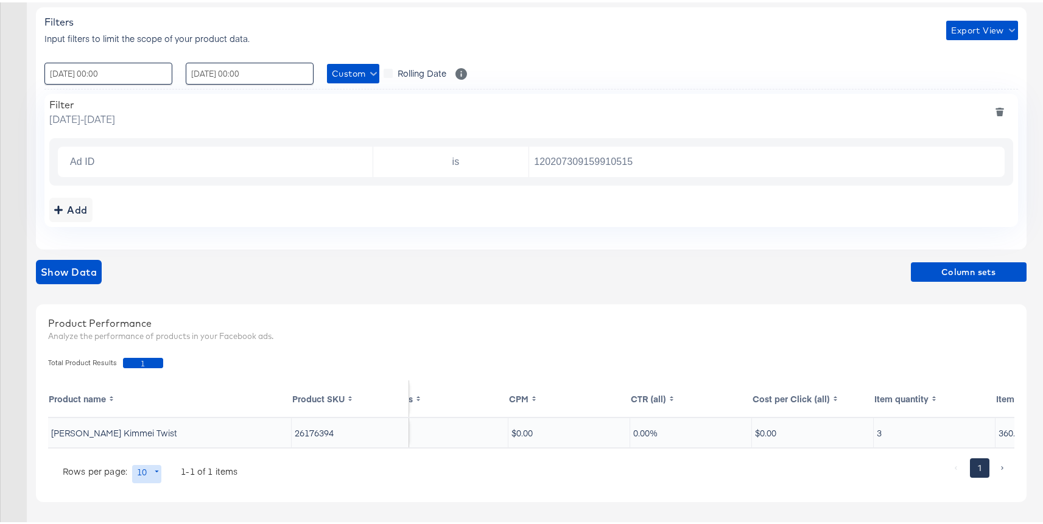
scroll to position [0, 382]
